Goal: Information Seeking & Learning: Learn about a topic

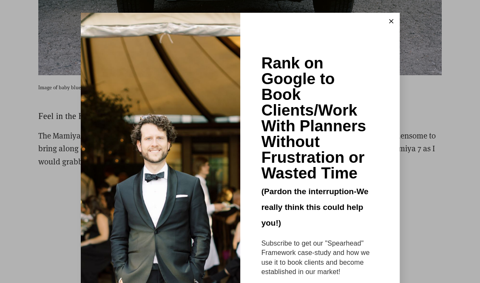
scroll to position [3126, 0]
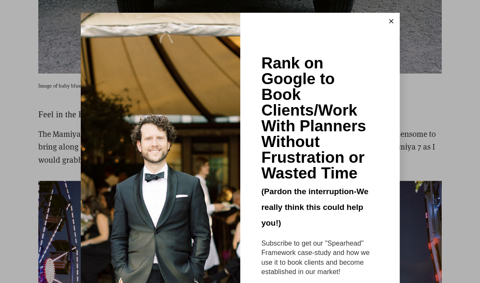
click at [390, 19] on button at bounding box center [391, 21] width 17 height 17
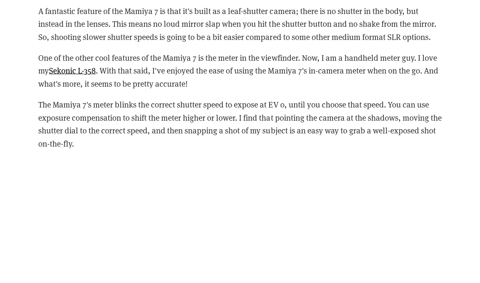
scroll to position [2186, 0]
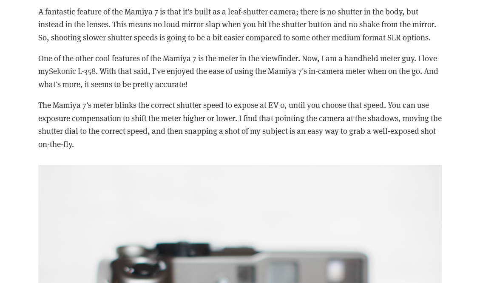
click at [73, 72] on link "Sekonic L-358" at bounding box center [72, 70] width 47 height 11
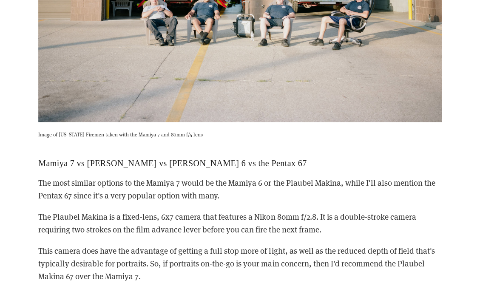
scroll to position [5240, 0]
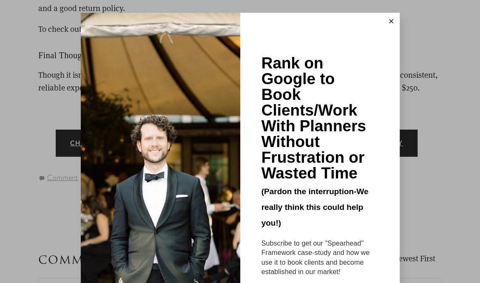
click at [389, 20] on icon at bounding box center [391, 21] width 4 height 4
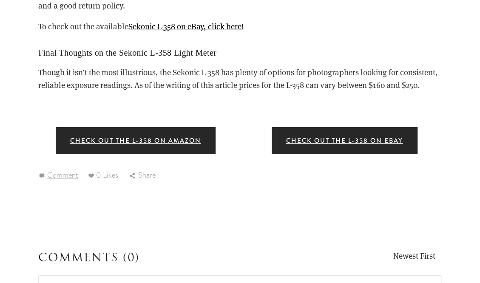
scroll to position [1156, 0]
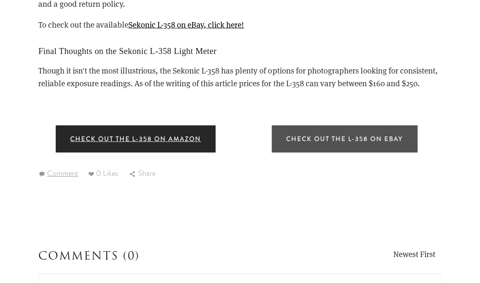
click at [298, 153] on link "Check out the L-358 on Ebay" at bounding box center [345, 138] width 146 height 27
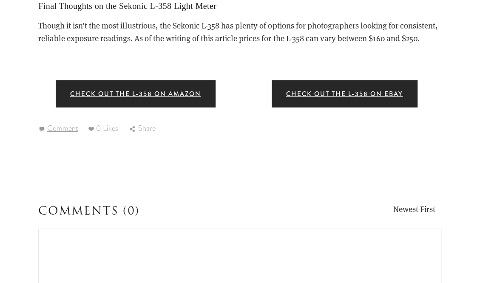
scroll to position [1199, 0]
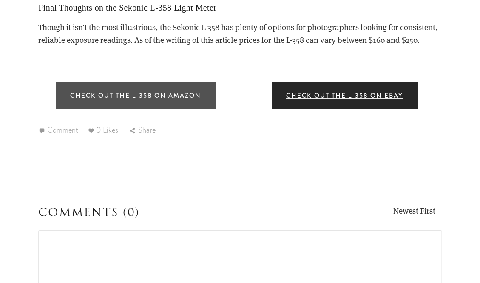
click at [183, 109] on link "Check out the L-358 on Amazon" at bounding box center [136, 95] width 160 height 27
